Goal: Information Seeking & Learning: Find specific fact

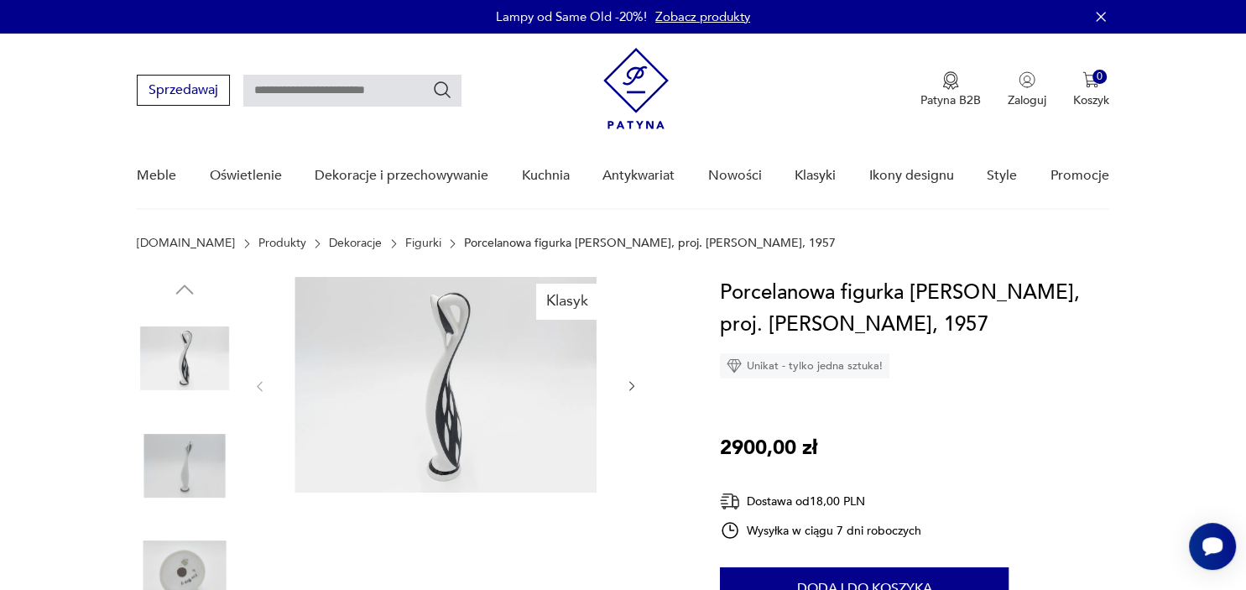
click at [408, 92] on input "text" at bounding box center [352, 91] width 218 height 32
type input "*******"
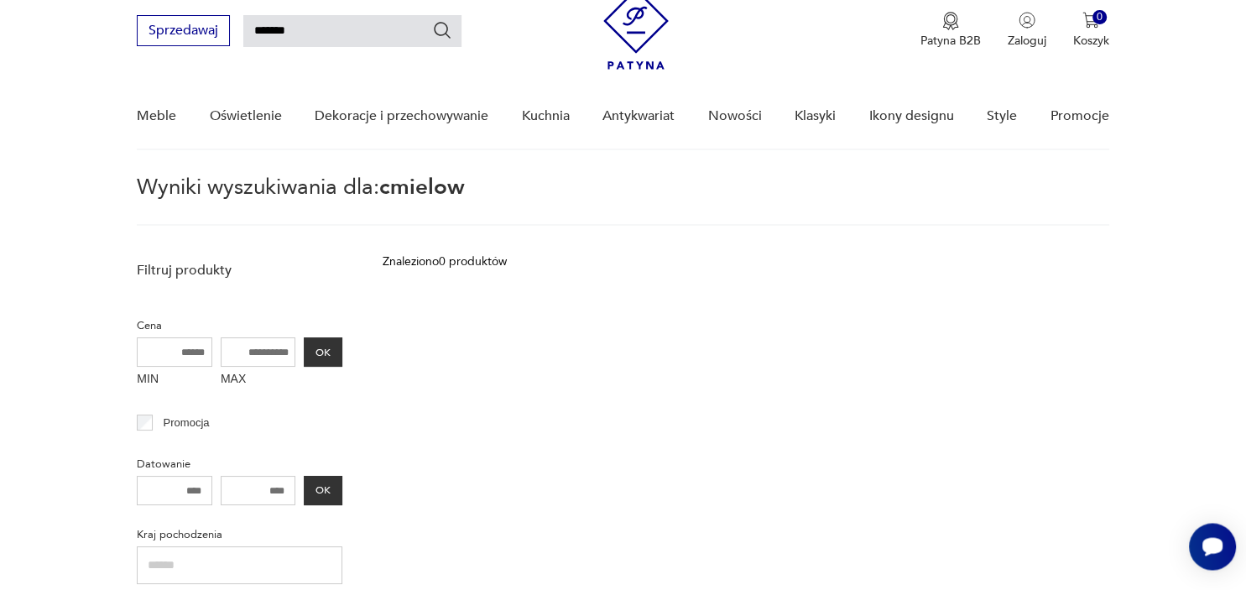
scroll to position [59, 0]
